Goal: Task Accomplishment & Management: Use online tool/utility

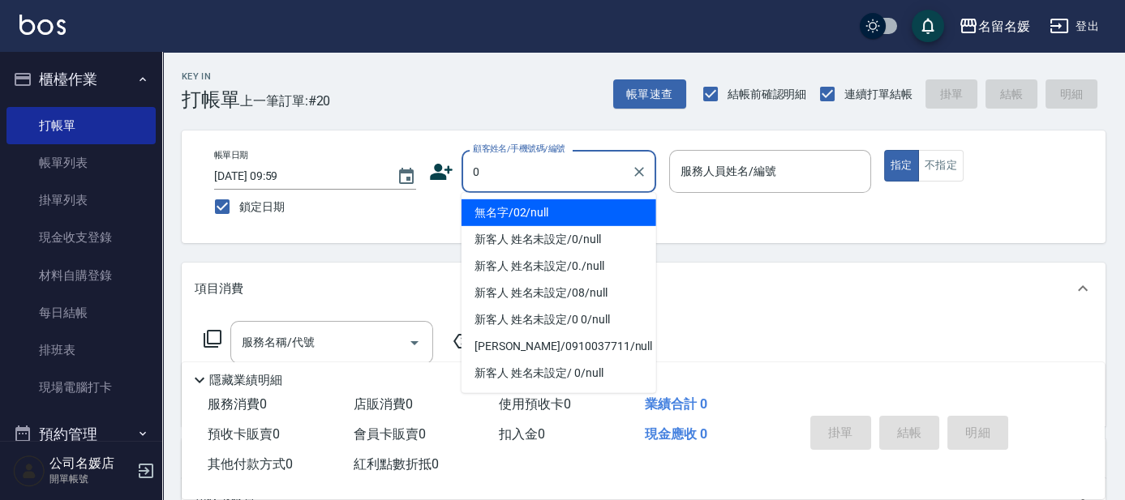
type input "0"
type input "13"
type button "true"
type input "無名字/02/null"
type input "支援-13"
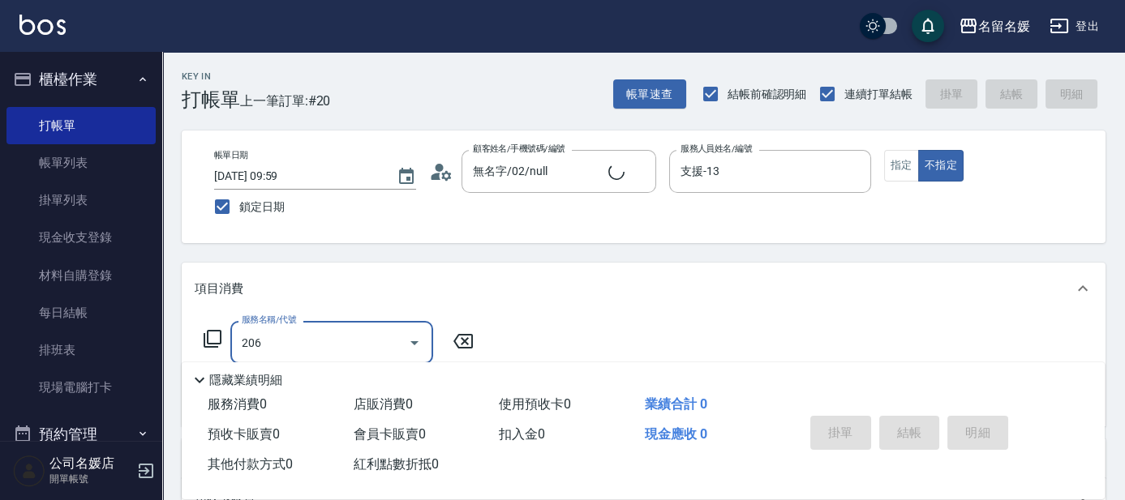
type input "206"
type input "新客人 姓名未設定/0/null"
type input "洗髮[300](206)"
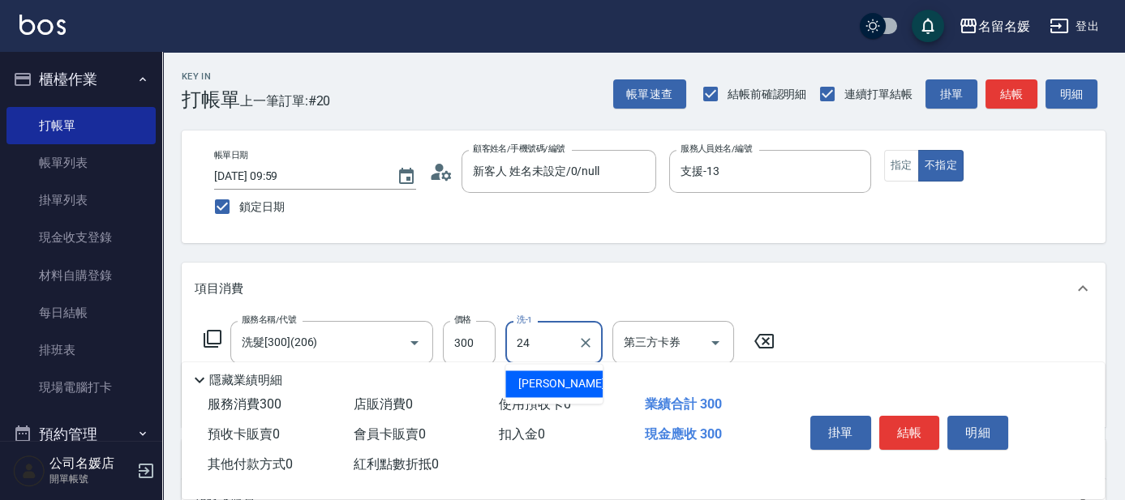
type input "[PERSON_NAME]-24"
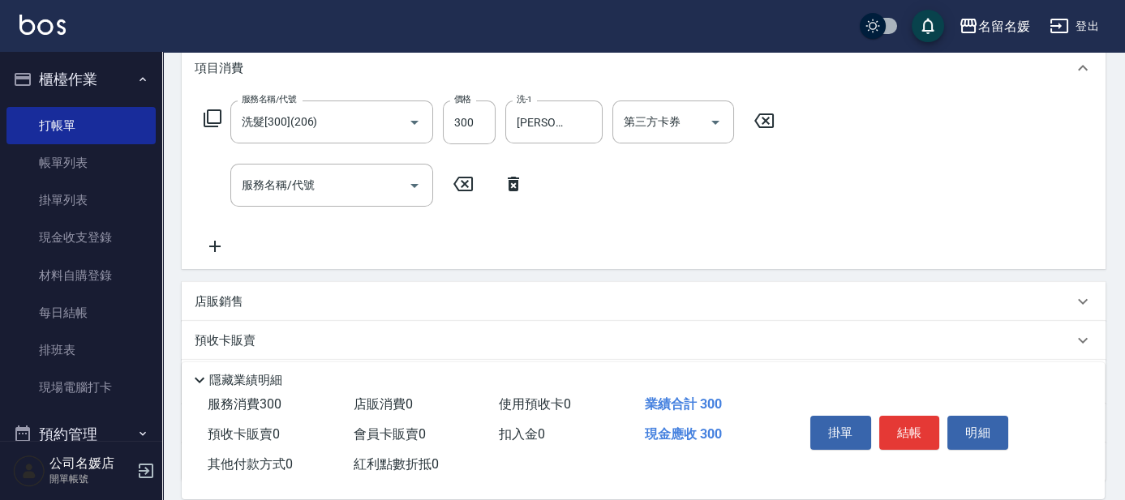
click at [468, 180] on icon at bounding box center [463, 183] width 41 height 19
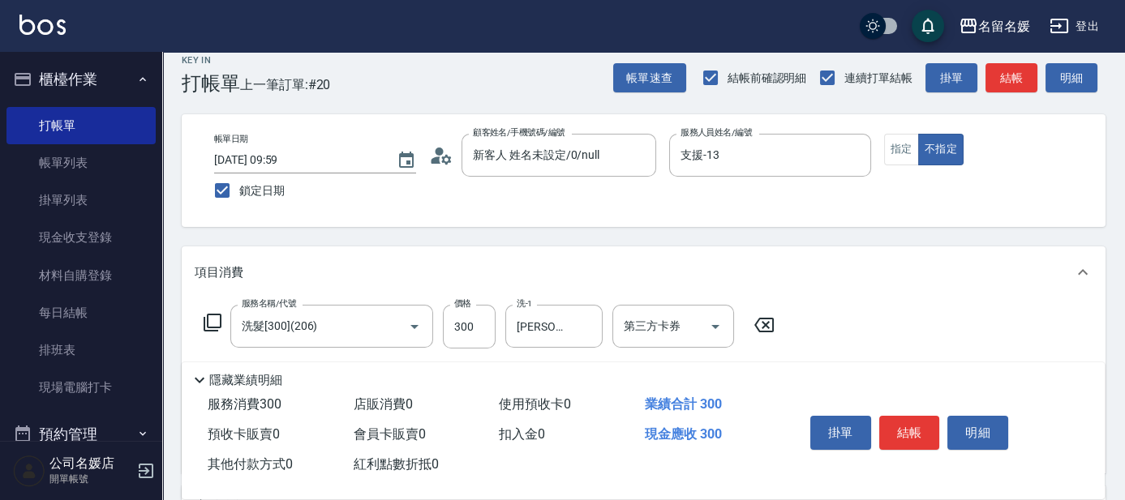
scroll to position [0, 0]
